Goal: Navigation & Orientation: Find specific page/section

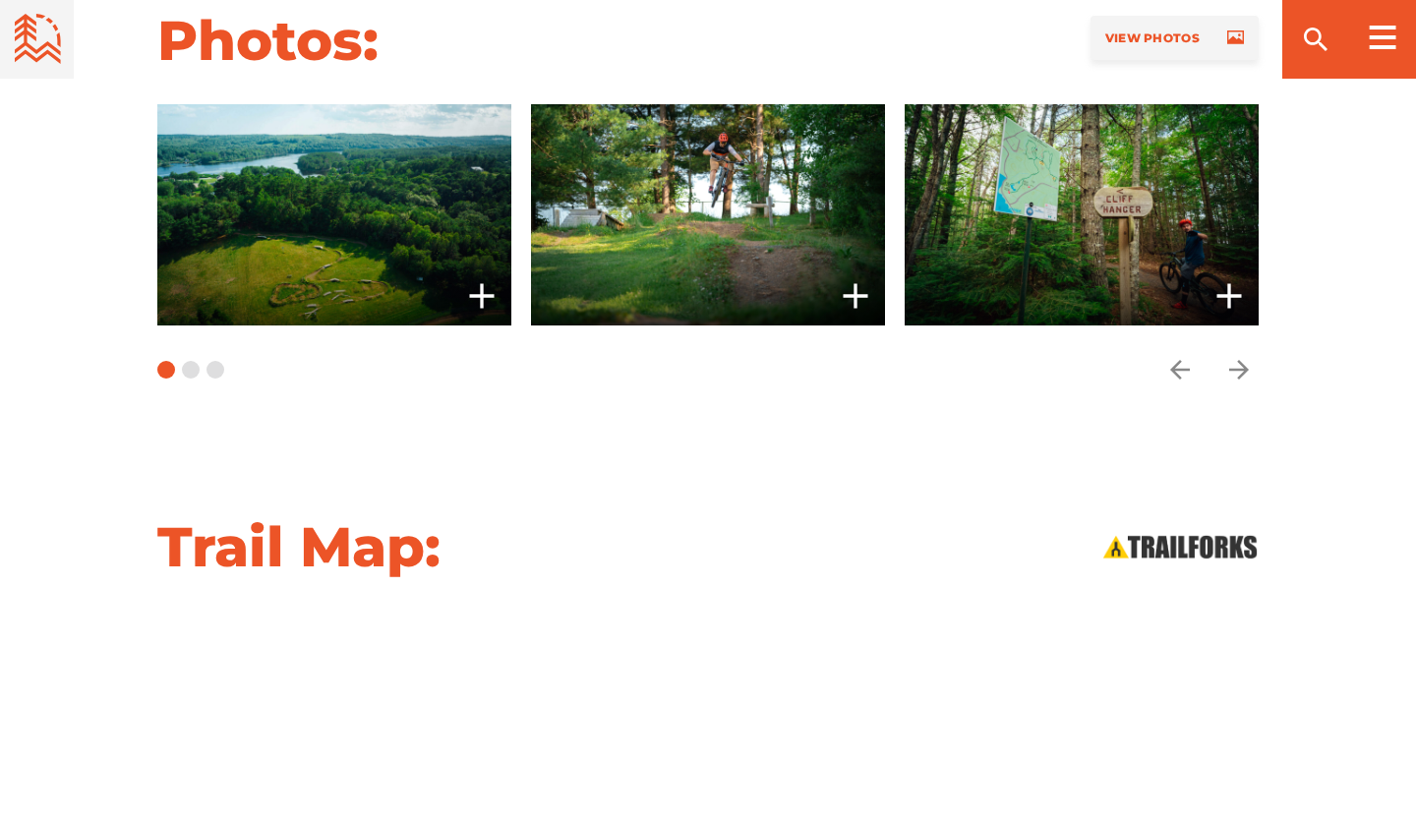
scroll to position [1706, 0]
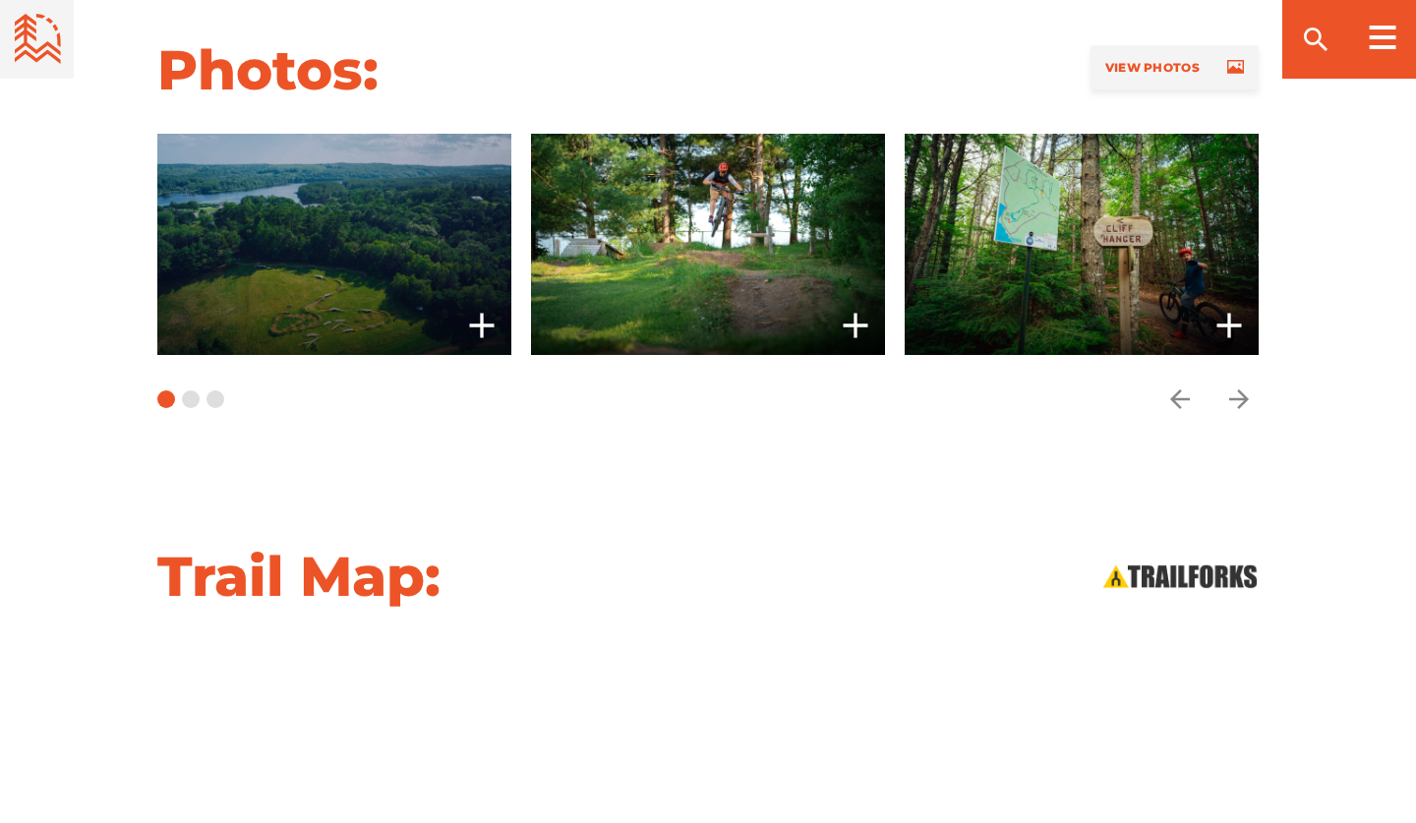
click at [353, 238] on span at bounding box center [334, 244] width 354 height 221
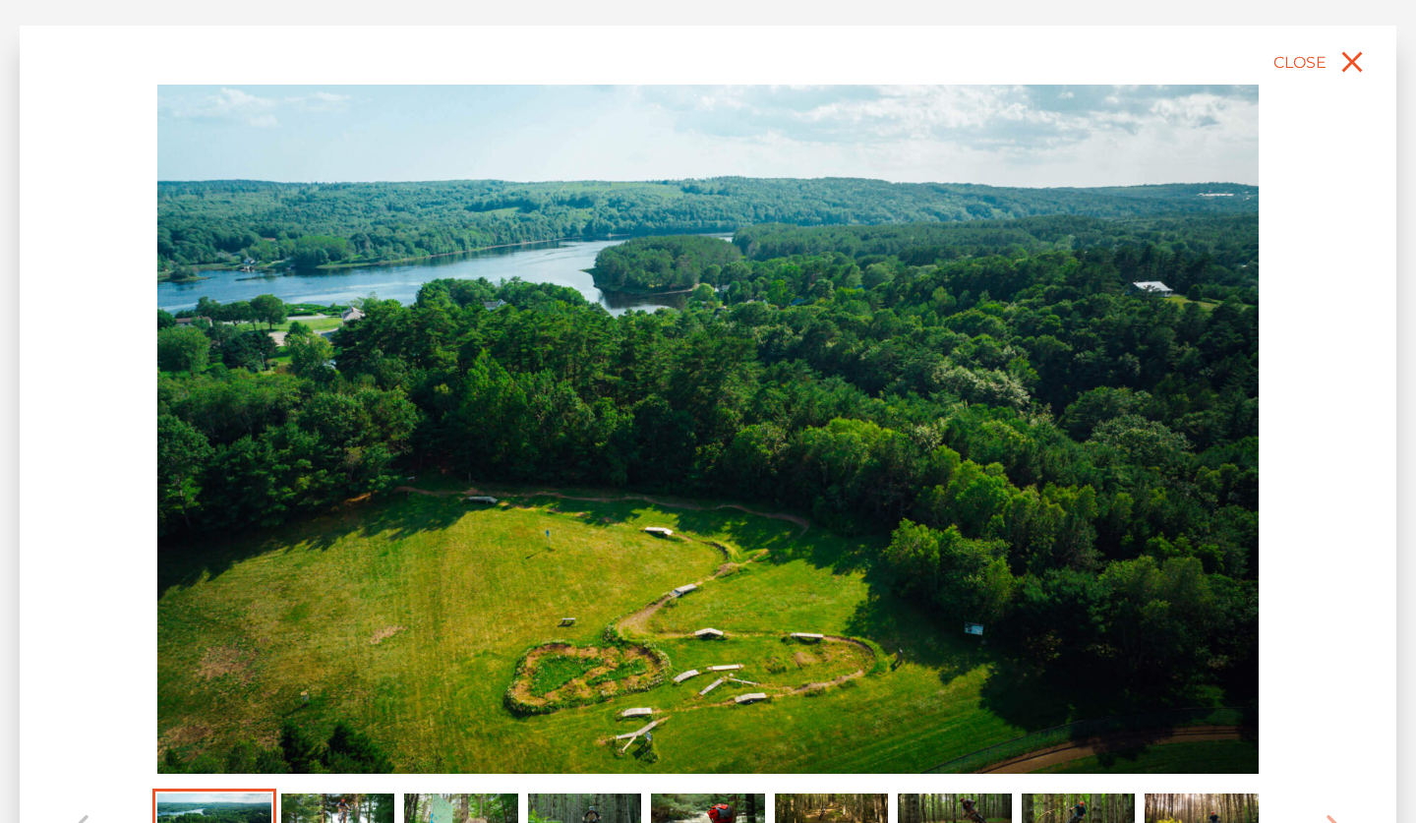
click at [347, 813] on img "Carousel Page 2" at bounding box center [338, 828] width 114 height 70
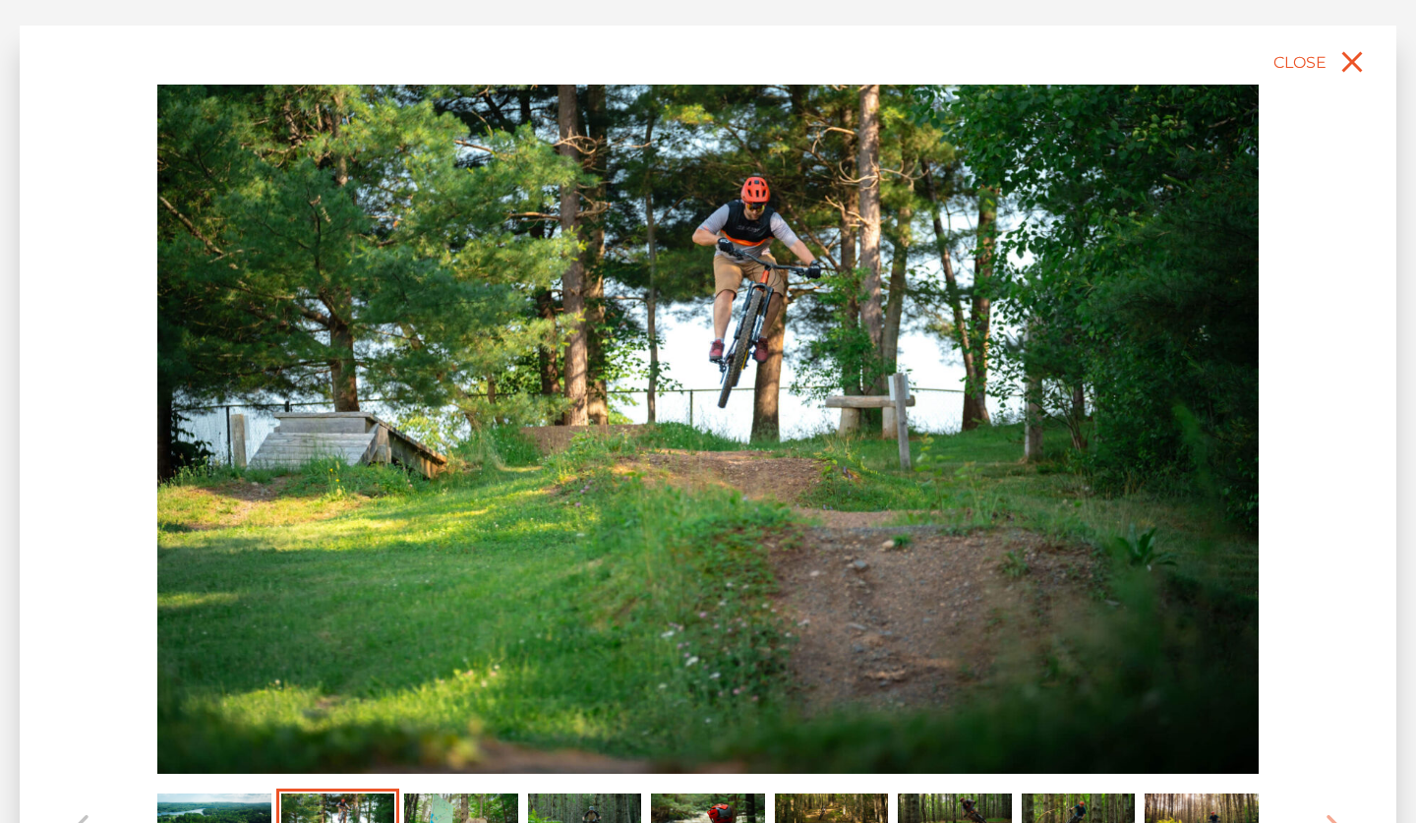
click at [466, 811] on img "Carousel Page 3" at bounding box center [461, 828] width 114 height 70
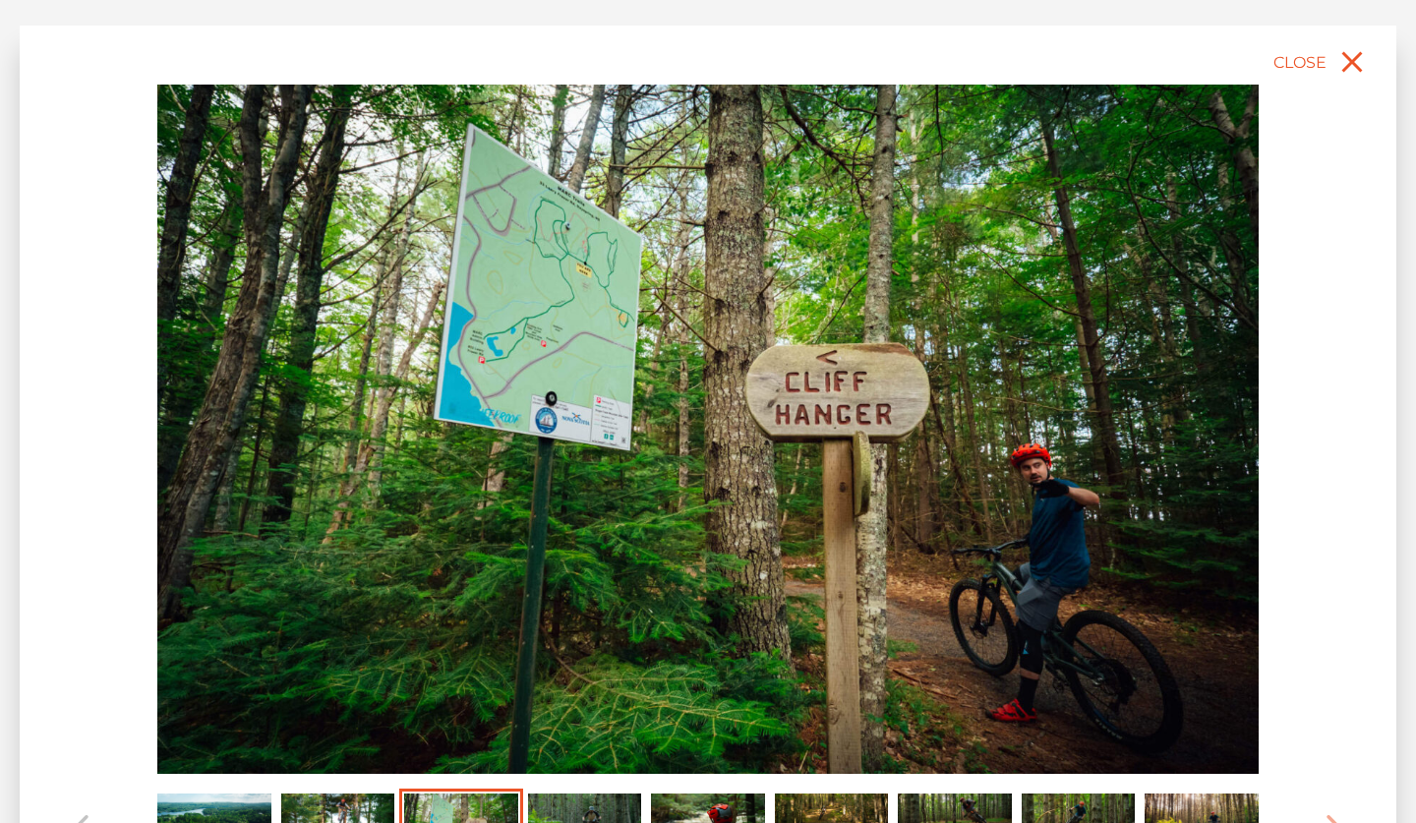
click at [592, 793] on img "Carousel Page 4" at bounding box center [585, 828] width 114 height 70
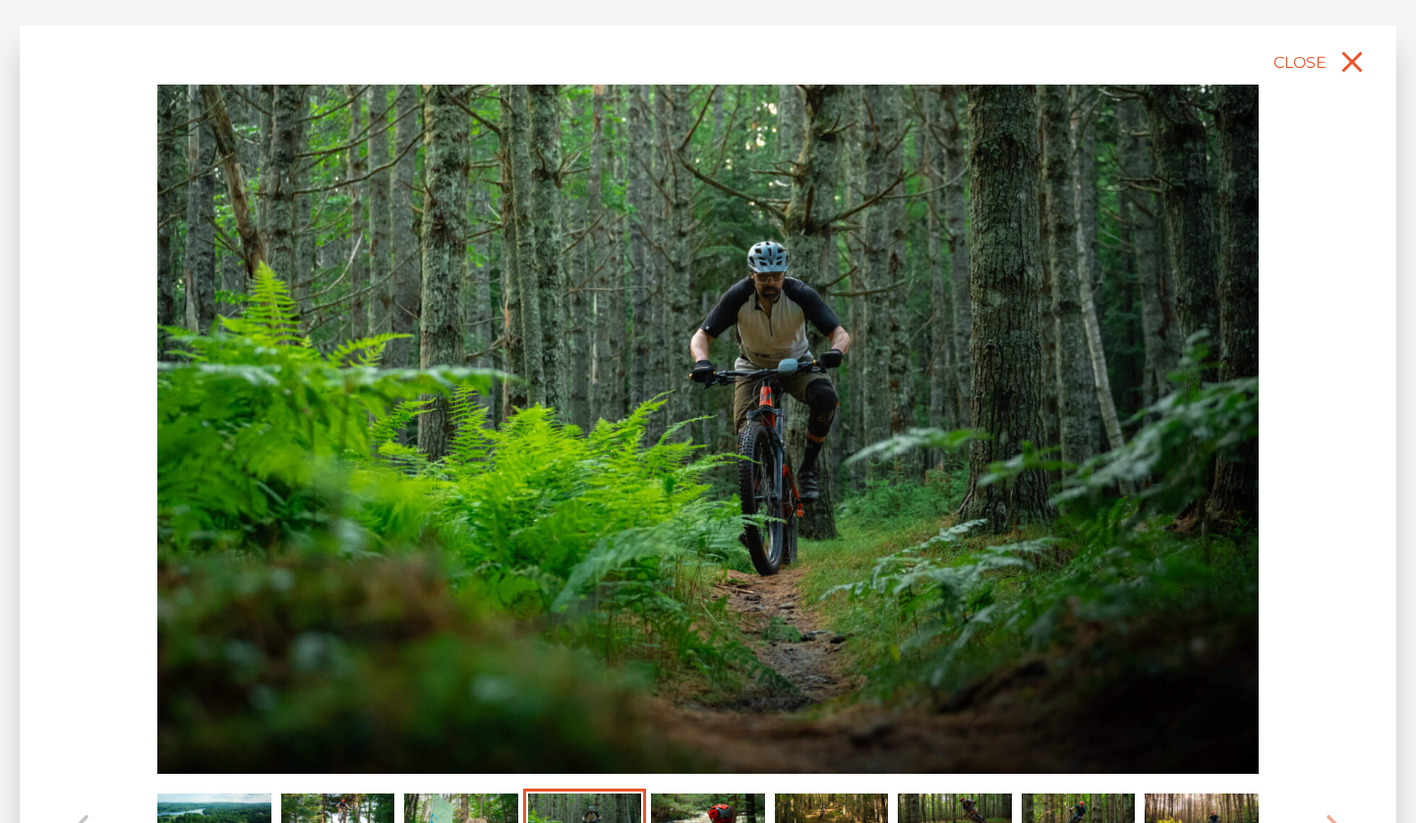
click at [686, 801] on img "Carousel Page 5" at bounding box center [708, 828] width 114 height 70
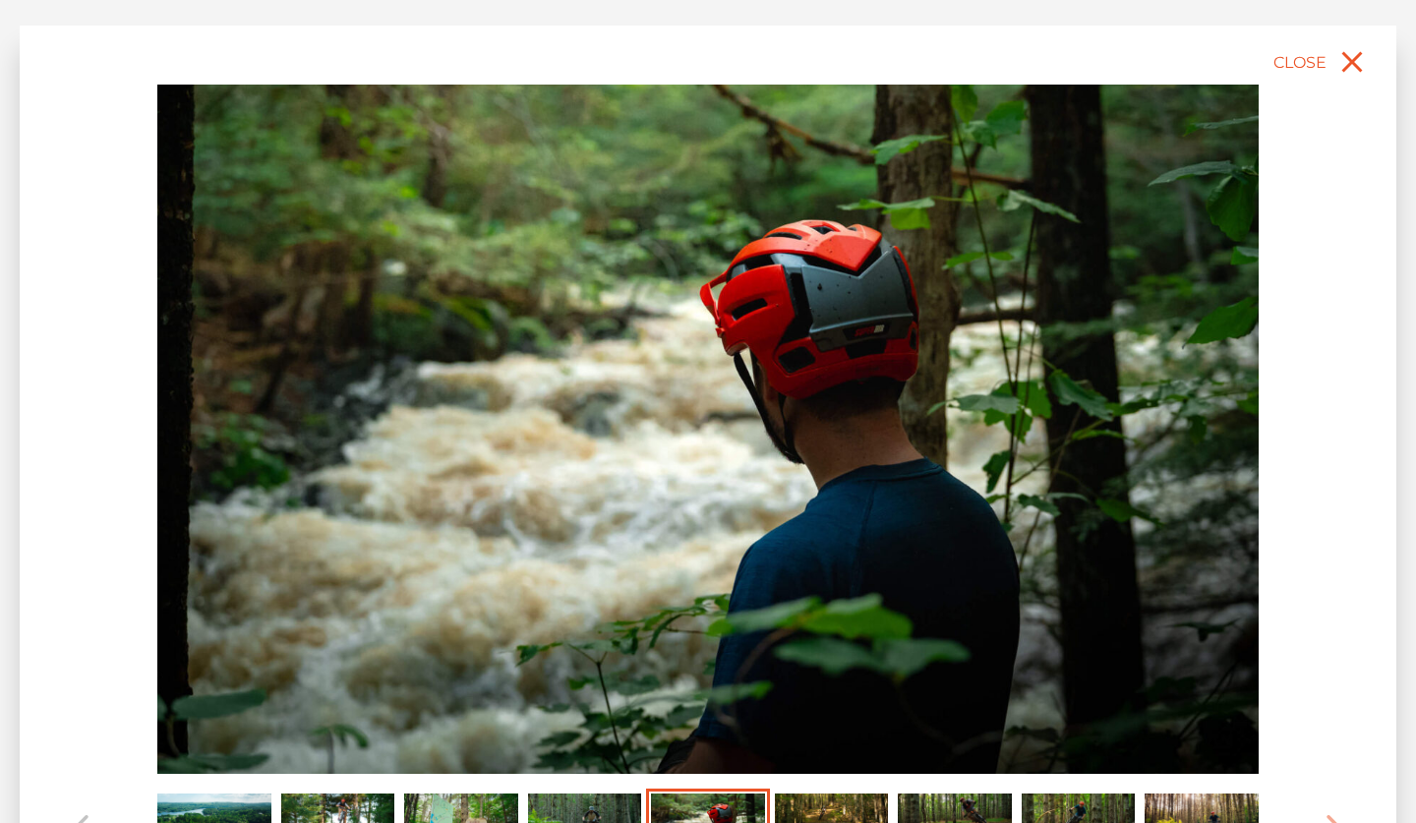
click at [809, 808] on img "Carousel Page 6" at bounding box center [832, 828] width 114 height 70
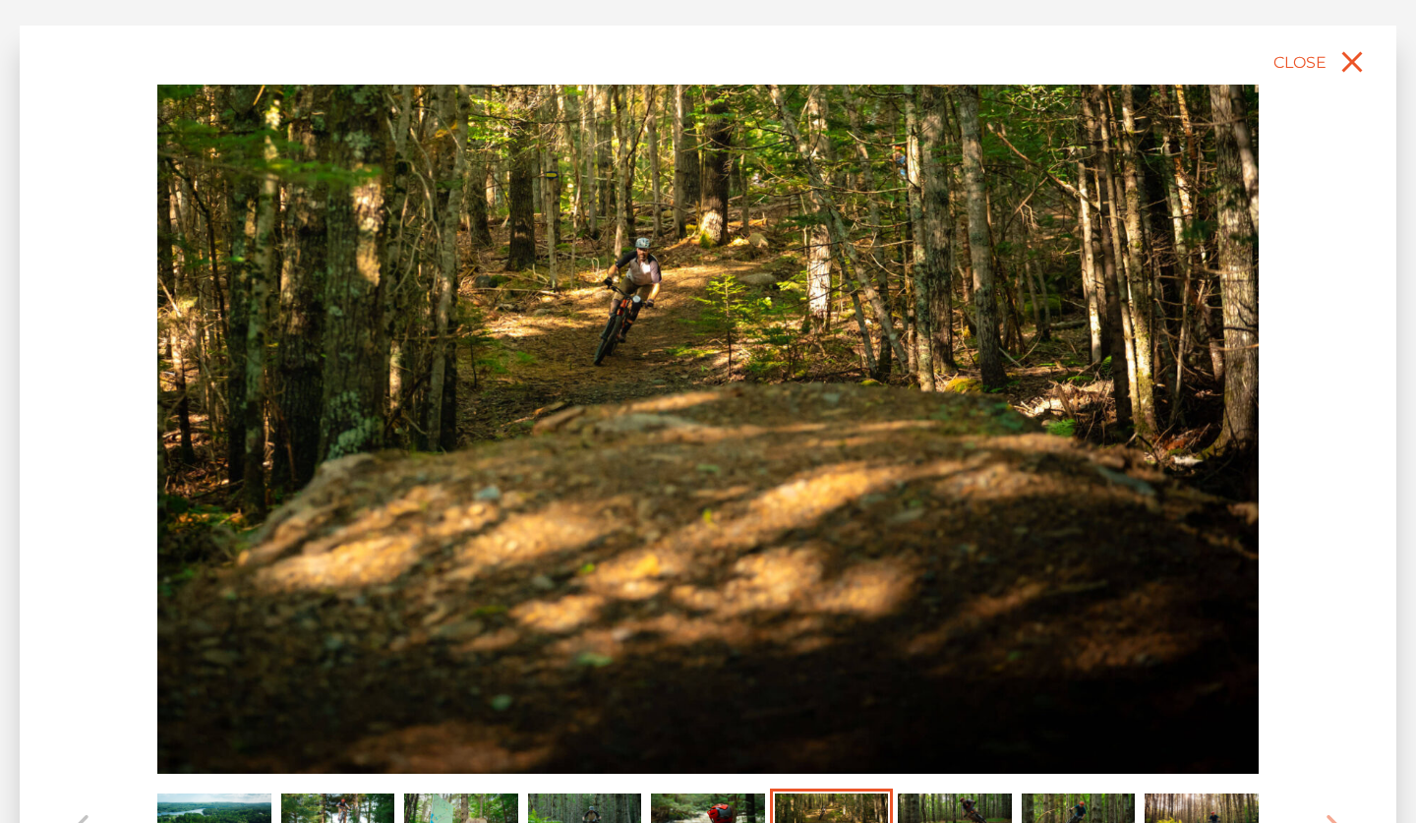
click at [919, 800] on img "Carousel Page 7" at bounding box center [954, 828] width 114 height 70
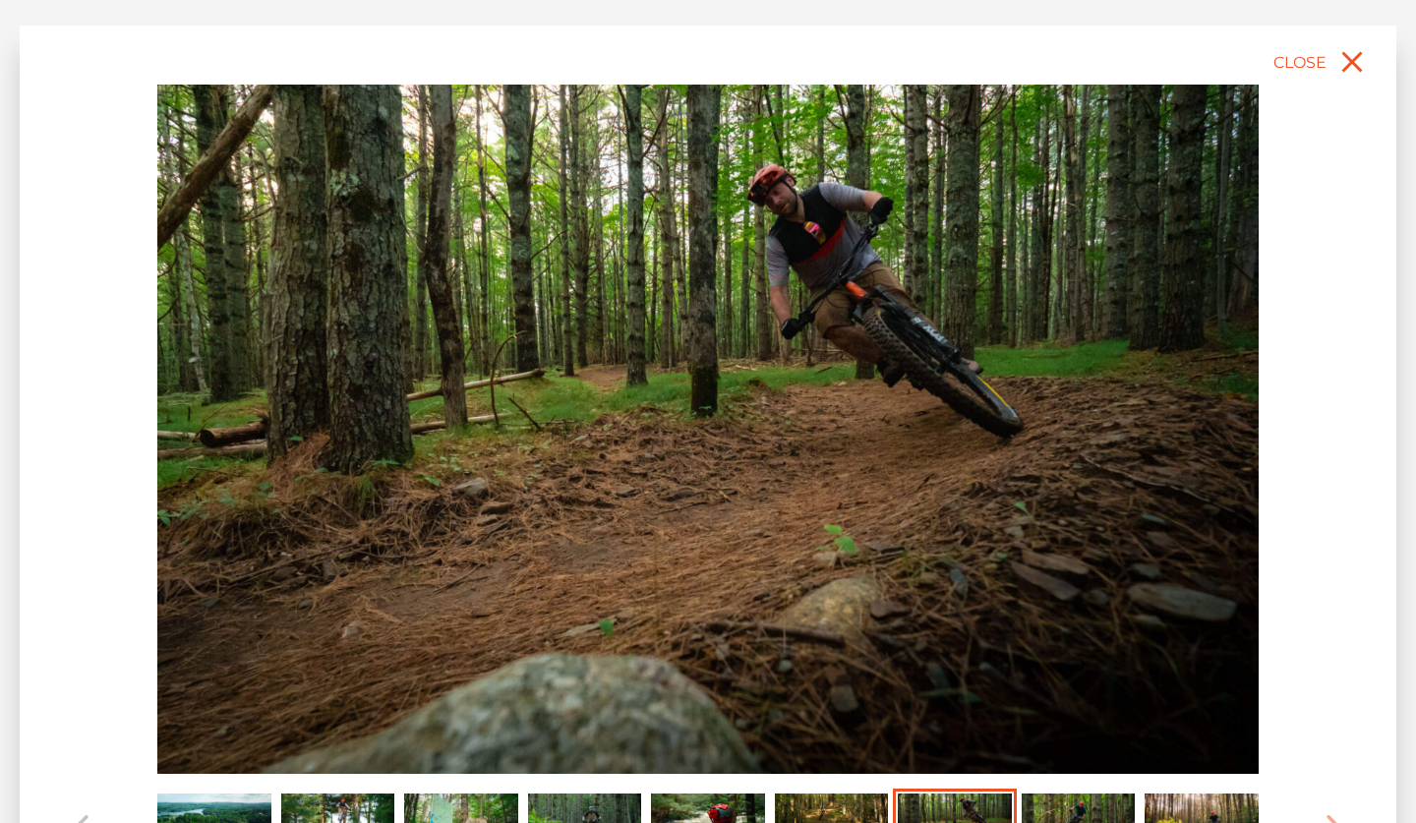
click at [1041, 803] on img "Carousel Page 8" at bounding box center [1078, 828] width 114 height 70
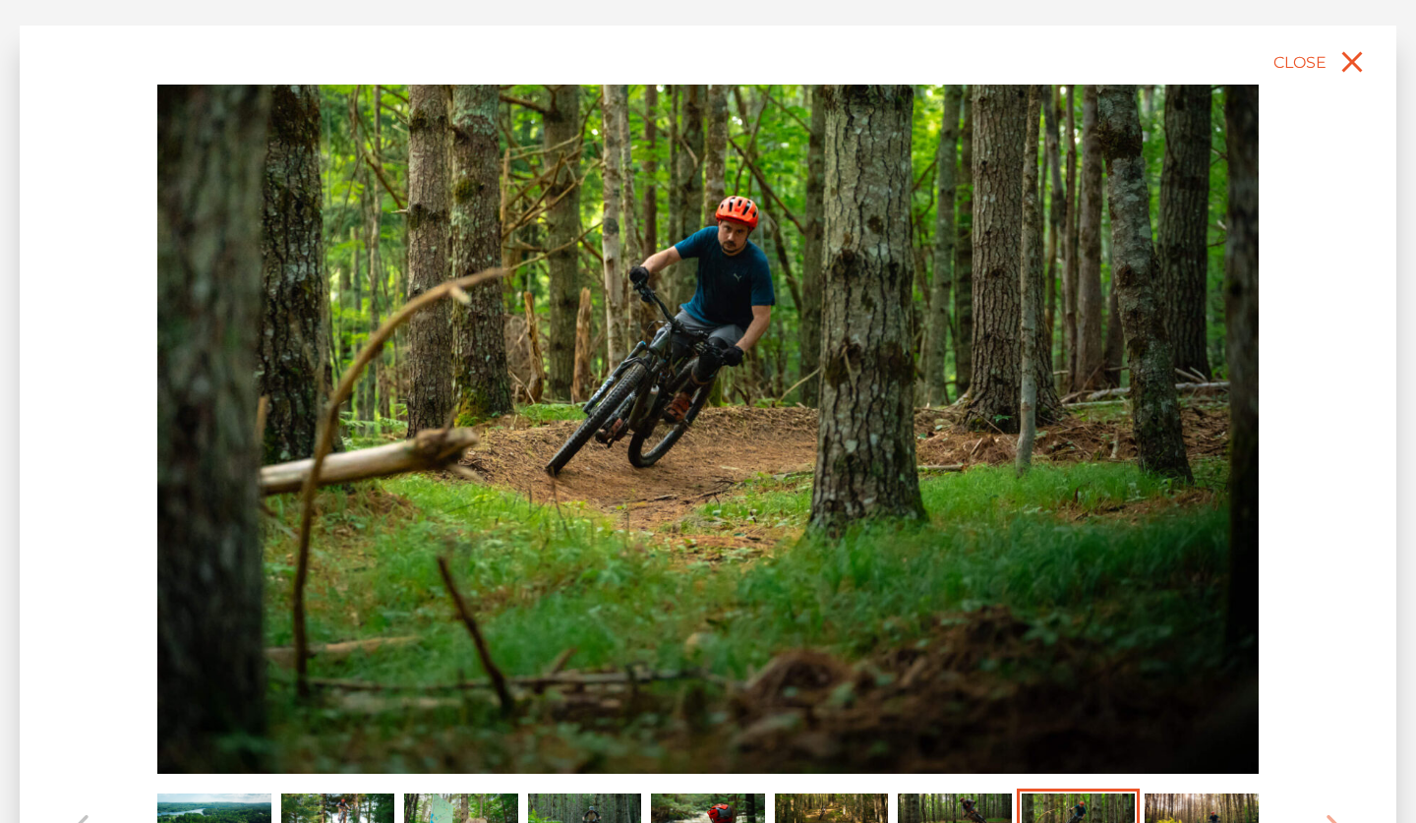
click at [1131, 805] on img "Carousel Page 8 (Current Slide)" at bounding box center [1078, 828] width 114 height 70
click at [1164, 800] on img "Carousel Page 9" at bounding box center [1201, 828] width 114 height 70
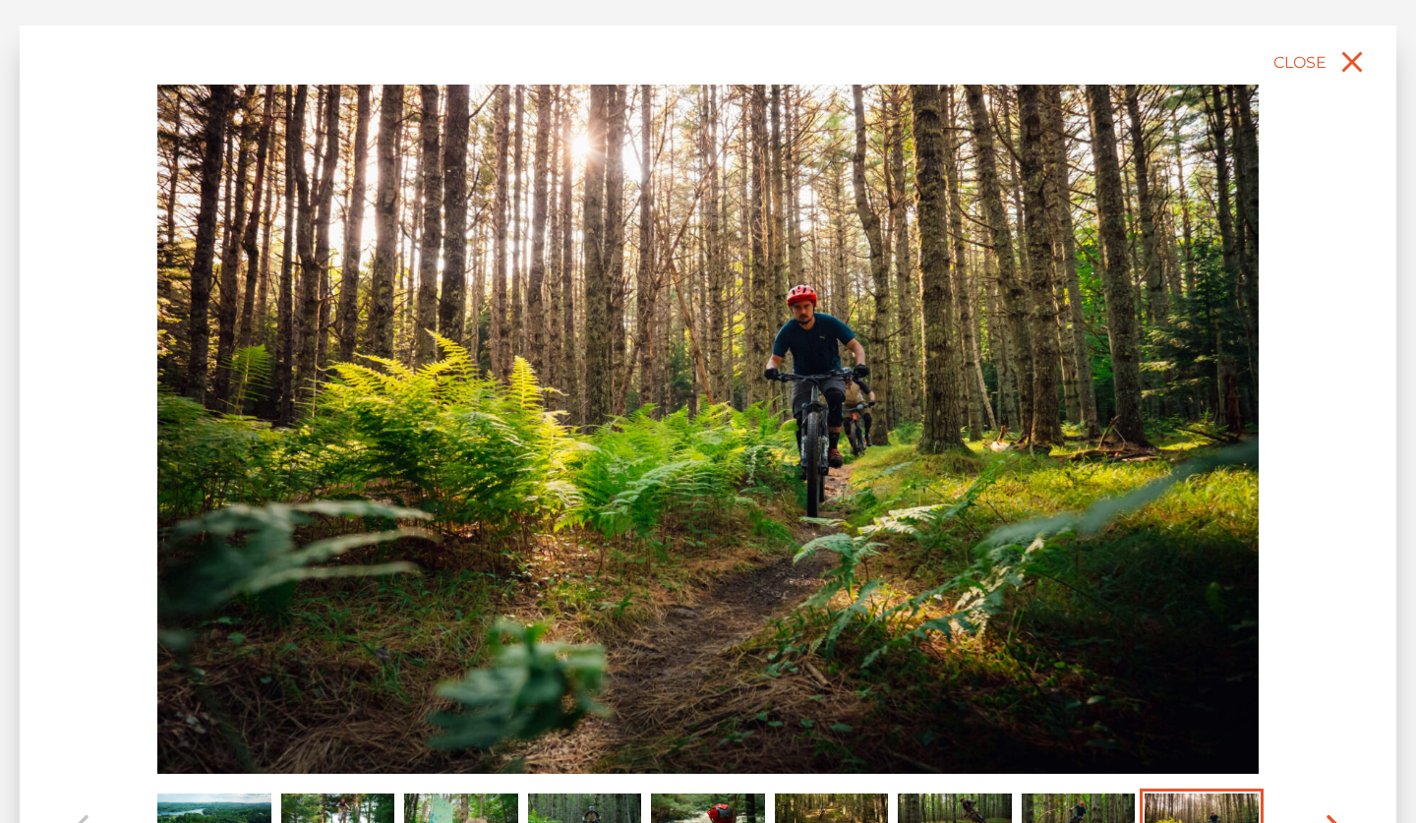
click at [1335, 807] on span "Carousel Navigation" at bounding box center [1321, 828] width 39 height 80
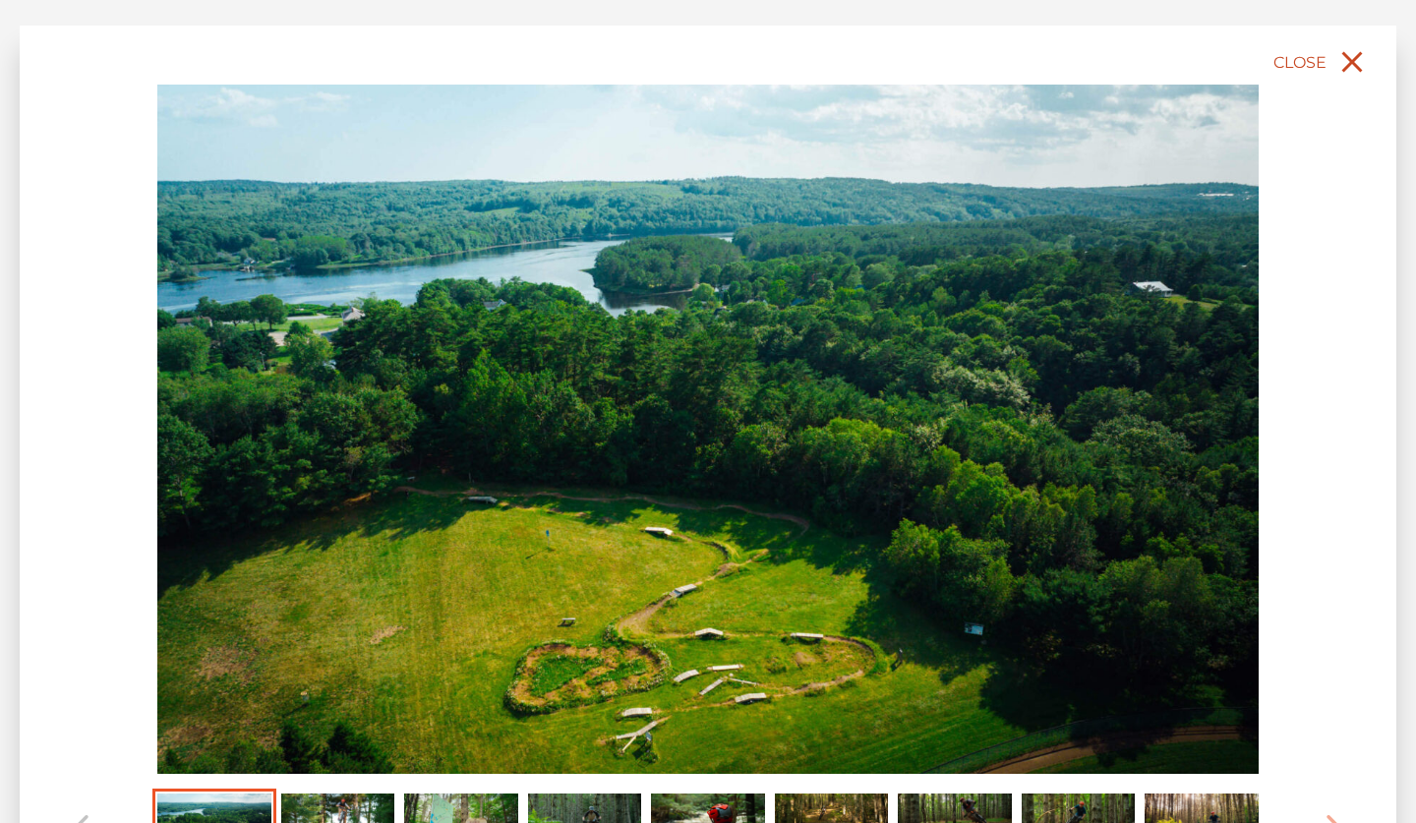
click at [1295, 56] on span "Close" at bounding box center [1299, 62] width 53 height 19
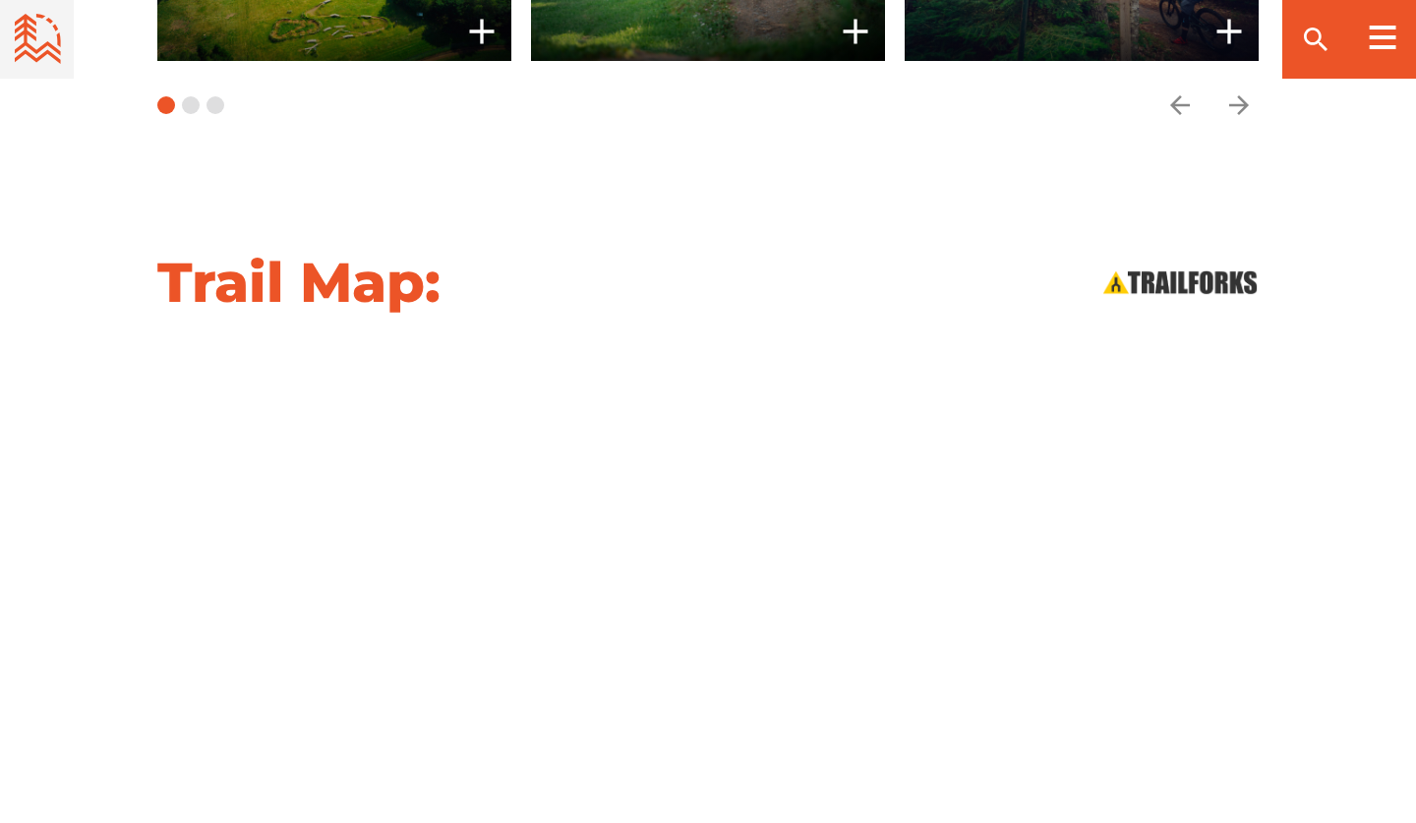
scroll to position [2078, 0]
